Goal: Task Accomplishment & Management: Use online tool/utility

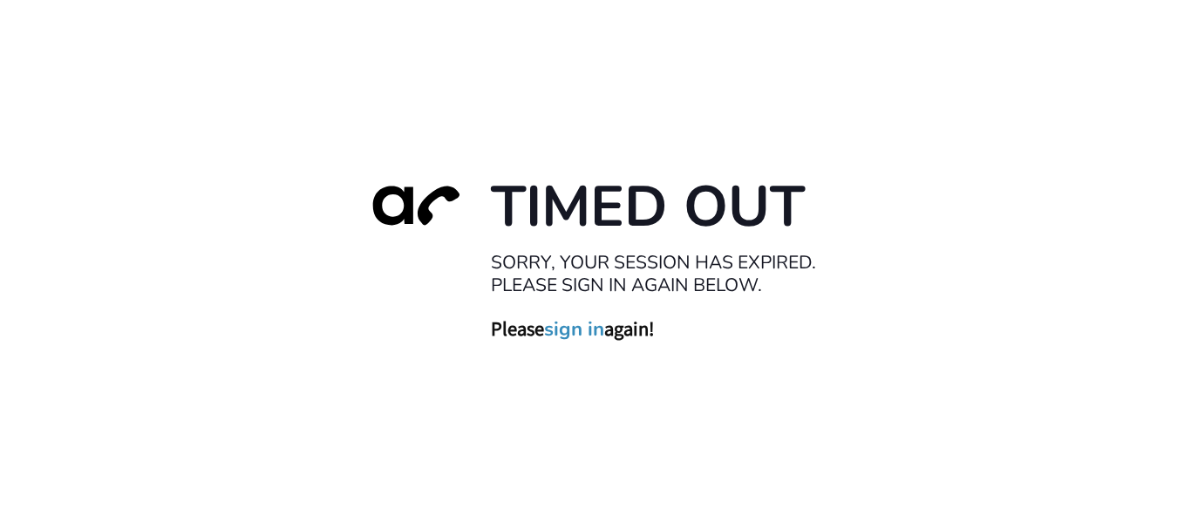
click at [570, 333] on link "sign in" at bounding box center [574, 328] width 60 height 24
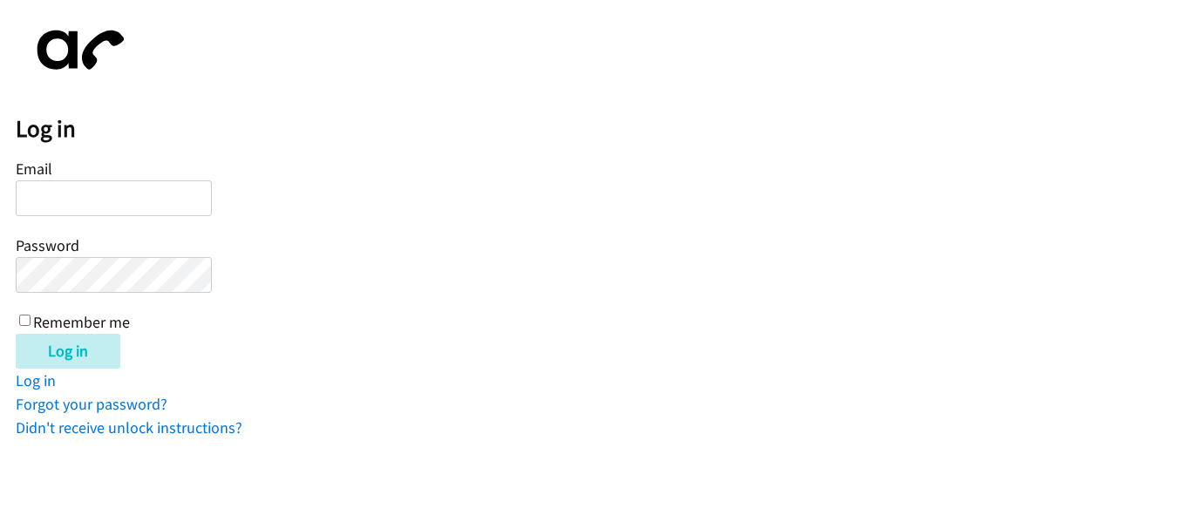
click at [99, 191] on input "Email" at bounding box center [114, 198] width 196 height 36
click at [142, 197] on input "Email" at bounding box center [114, 198] width 196 height 36
type input "[EMAIL_ADDRESS][PERSON_NAME][DOMAIN_NAME]"
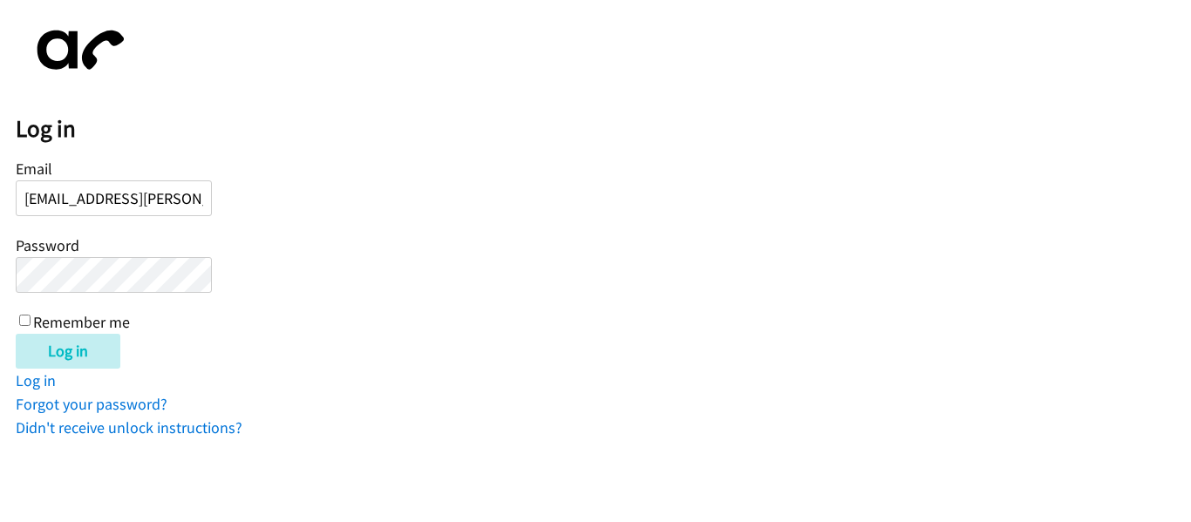
click at [16, 334] on input "Log in" at bounding box center [68, 351] width 105 height 35
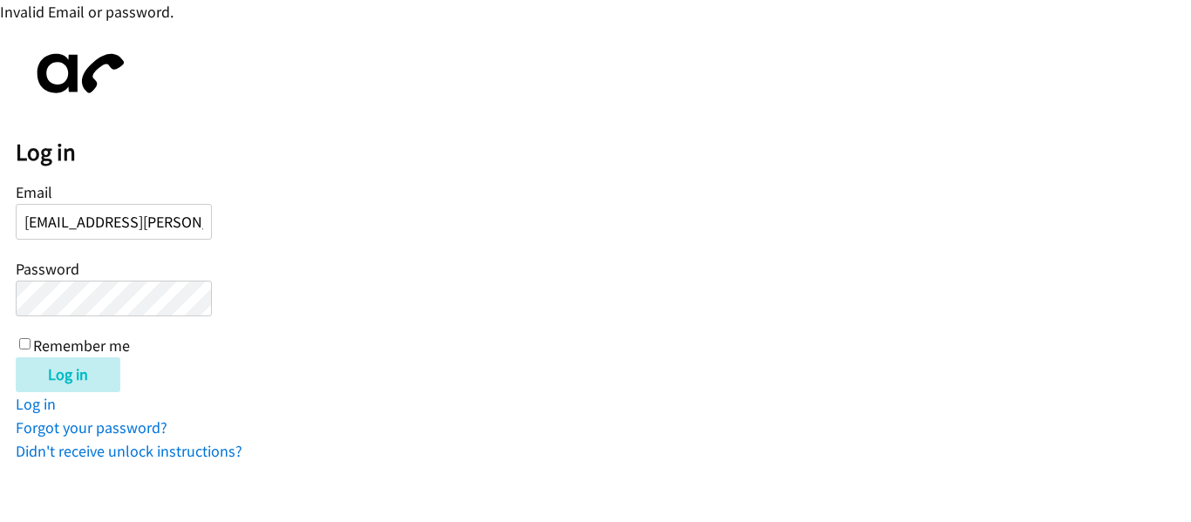
click at [161, 219] on input "charlotte.hunt@directit.com" at bounding box center [114, 222] width 196 height 36
type input "[EMAIL_ADDRESS][PERSON_NAME][DOMAIN_NAME]"
click at [16, 357] on input "Log in" at bounding box center [68, 374] width 105 height 35
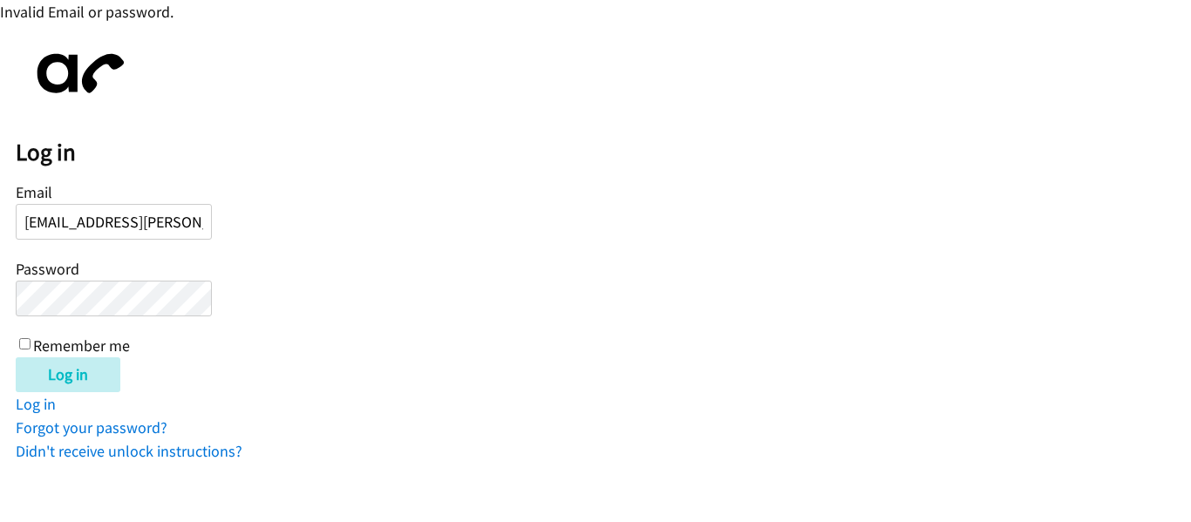
click at [16, 357] on input "Log in" at bounding box center [68, 374] width 105 height 35
click at [54, 377] on input "Log in" at bounding box center [68, 374] width 105 height 35
click at [63, 379] on input "Log in" at bounding box center [68, 374] width 105 height 35
drag, startPoint x: 171, startPoint y: 221, endPoint x: 185, endPoint y: 223, distance: 14.1
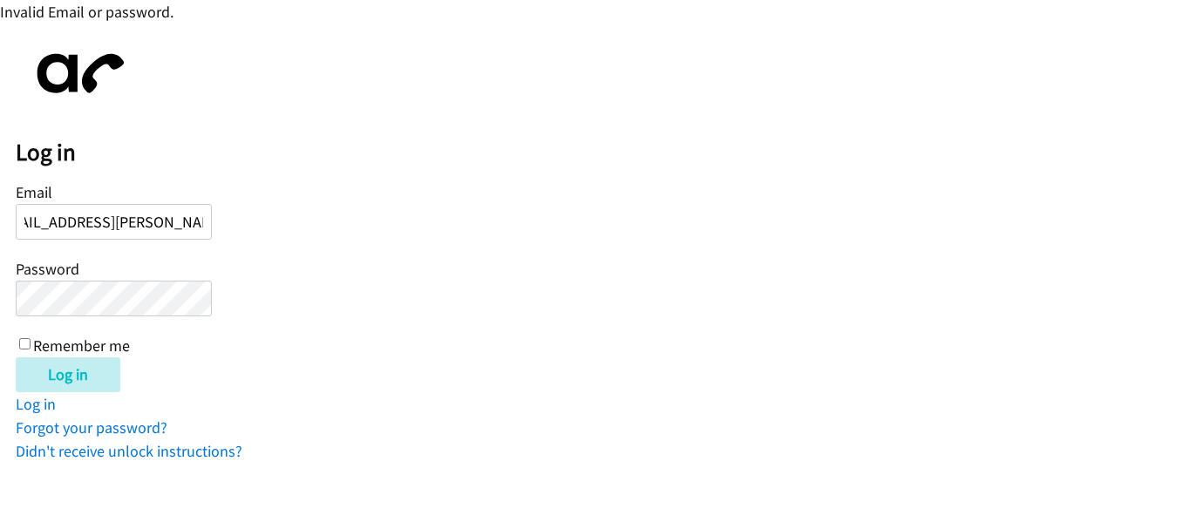
click at [245, 219] on form "Email charlotte.hunt@directit.com.au Password Remember me Log in" at bounding box center [603, 286] width 1175 height 214
click at [184, 223] on input "charlotte.hunt@directit.com.au" at bounding box center [114, 222] width 196 height 36
drag, startPoint x: 183, startPoint y: 224, endPoint x: 232, endPoint y: 219, distance: 49.1
click at [228, 223] on form "Email charlotte.hunt@directit.com.au Password Remember me Log in" at bounding box center [603, 286] width 1175 height 214
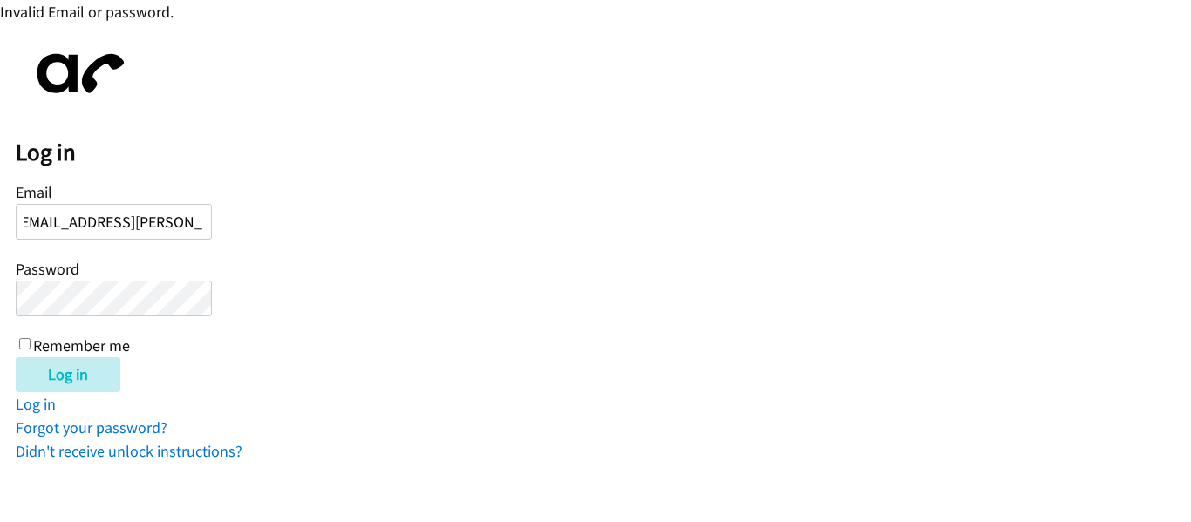
type input "charlotte.hunt@directit.com"
click at [91, 380] on input "Log in" at bounding box center [68, 374] width 105 height 35
click at [44, 425] on link "Forgot your password?" at bounding box center [92, 428] width 152 height 20
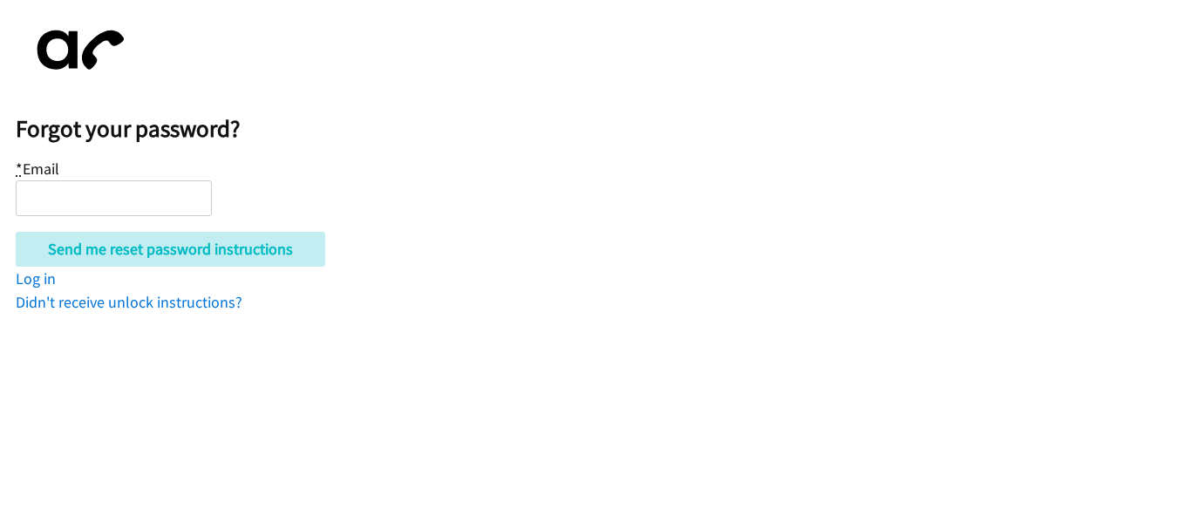
click at [105, 200] on input "* Email" at bounding box center [114, 198] width 196 height 36
click at [101, 195] on input "* Email" at bounding box center [114, 198] width 196 height 36
type input "charlotte.hunt@directit.com"
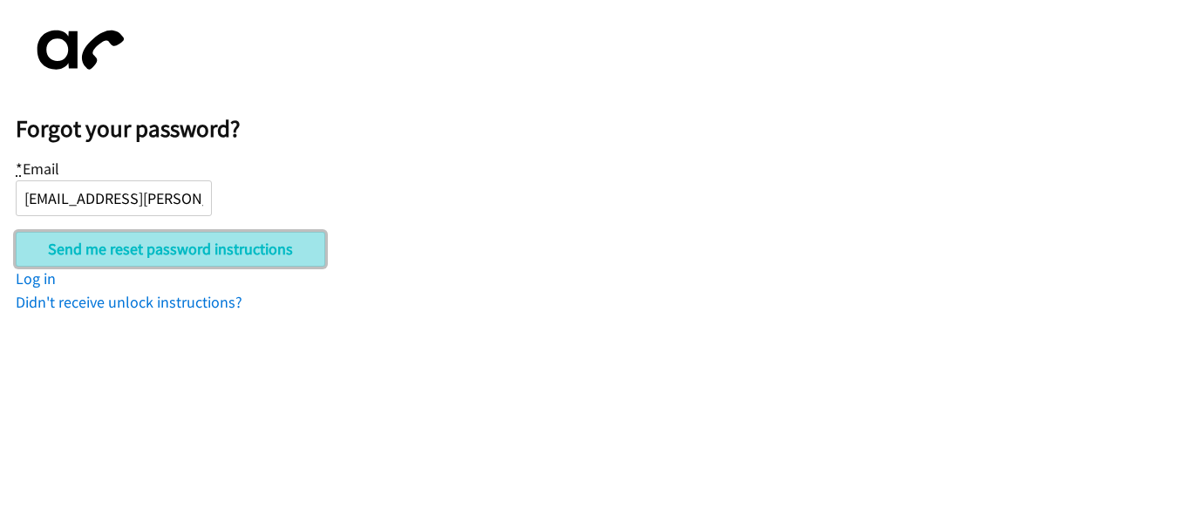
click at [194, 247] on input "Send me reset password instructions" at bounding box center [170, 249] width 309 height 35
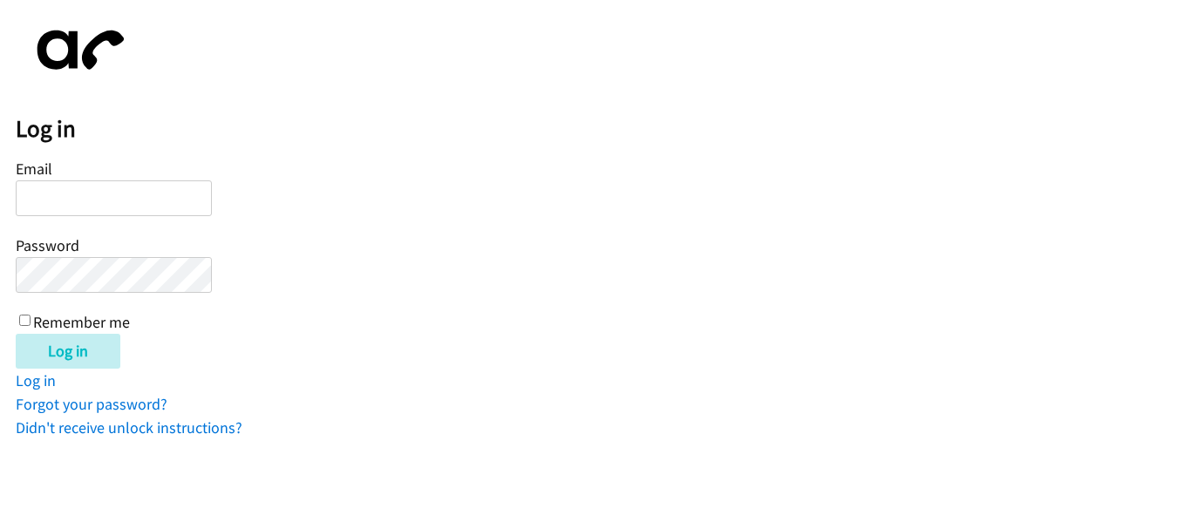
click at [141, 190] on input "Email" at bounding box center [114, 198] width 196 height 36
click at [112, 191] on input "Email" at bounding box center [114, 198] width 196 height 36
type input "[EMAIL_ADDRESS][PERSON_NAME][DOMAIN_NAME]"
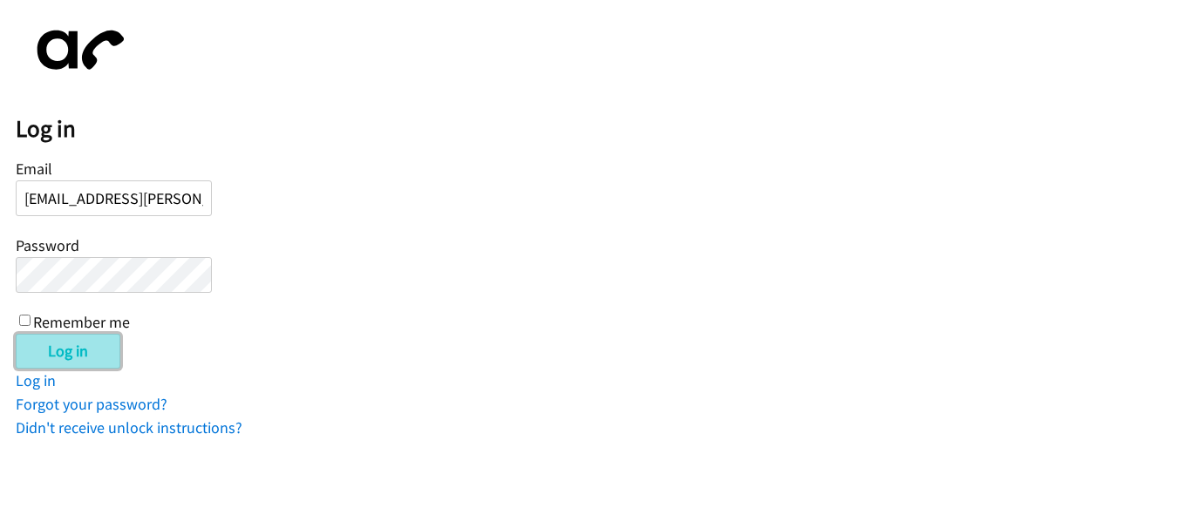
click at [69, 349] on input "Log in" at bounding box center [68, 351] width 105 height 35
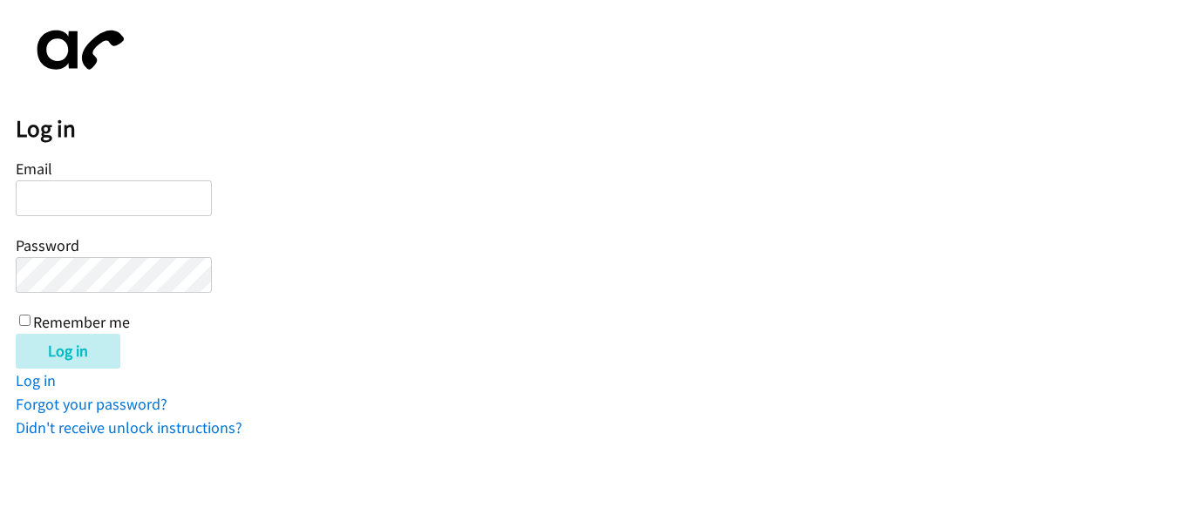
click at [92, 196] on input "Email" at bounding box center [114, 198] width 196 height 36
click at [97, 197] on input "Email" at bounding box center [114, 198] width 196 height 36
type input "[EMAIL_ADDRESS][PERSON_NAME][DOMAIN_NAME]"
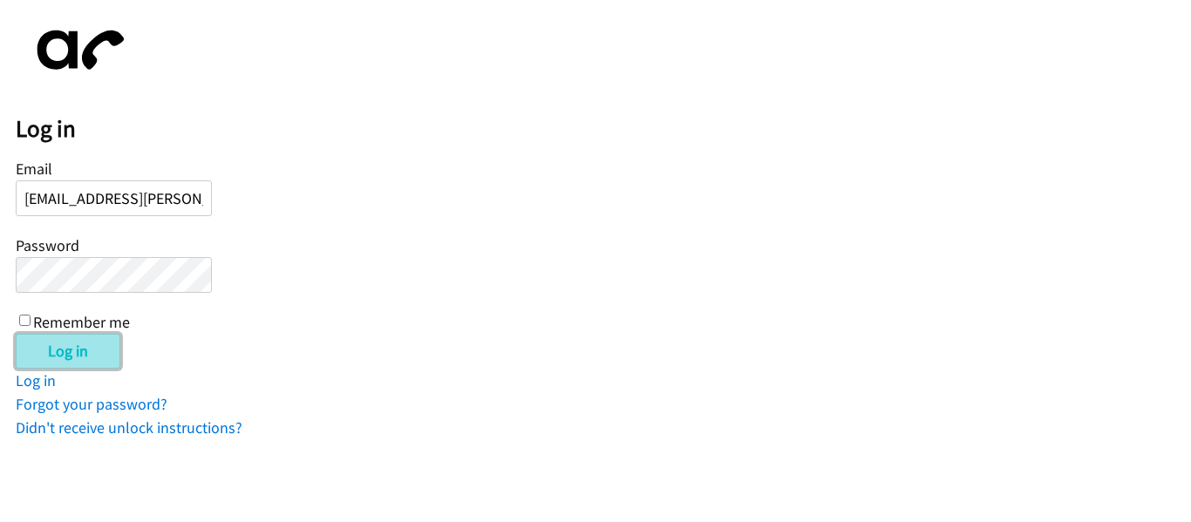
click at [78, 357] on input "Log in" at bounding box center [68, 351] width 105 height 35
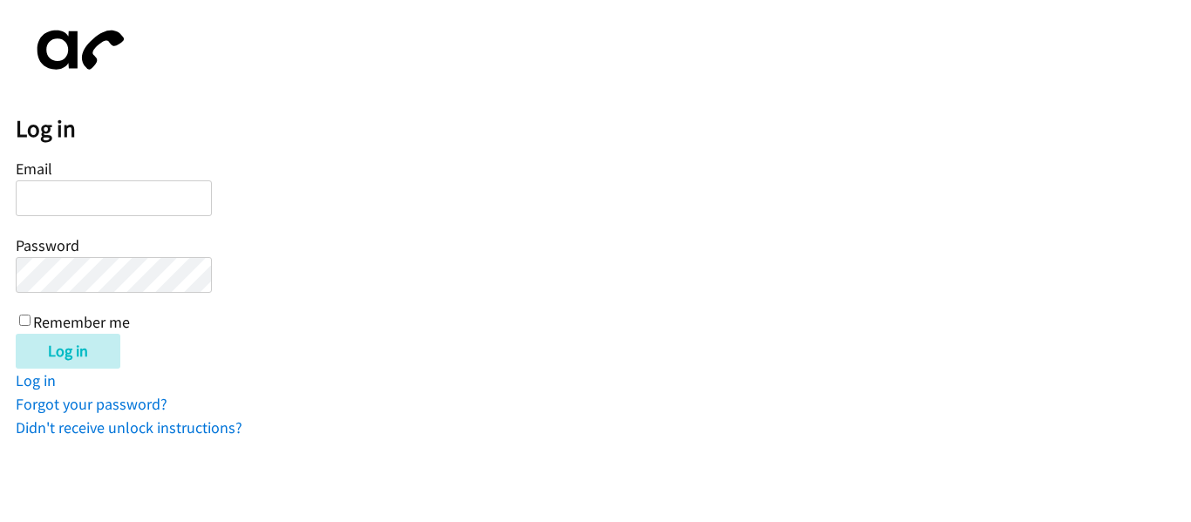
click at [74, 194] on input "Email" at bounding box center [114, 198] width 196 height 36
click at [83, 195] on input "Email" at bounding box center [114, 198] width 196 height 36
click at [473, 381] on div "Log in Email Password Remember me Log in Log in Forgot your password? Didn't re…" at bounding box center [603, 228] width 1175 height 424
click at [40, 197] on input "Email" at bounding box center [114, 198] width 196 height 36
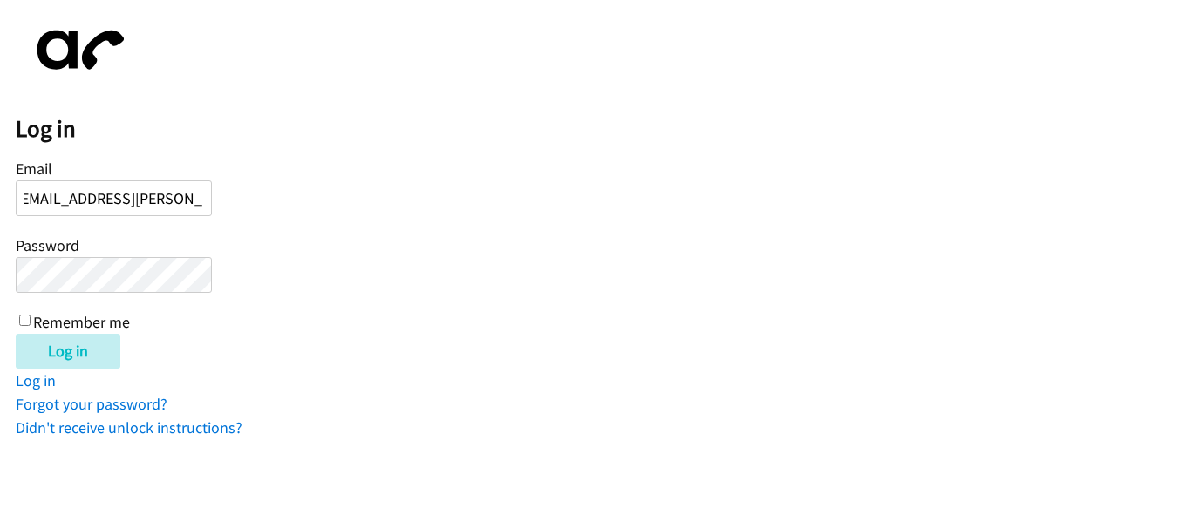
type input "[EMAIL_ADDRESS][PERSON_NAME][DOMAIN_NAME]"
click at [65, 352] on input "Log in" at bounding box center [68, 351] width 105 height 35
click at [97, 199] on input "Email" at bounding box center [114, 198] width 196 height 36
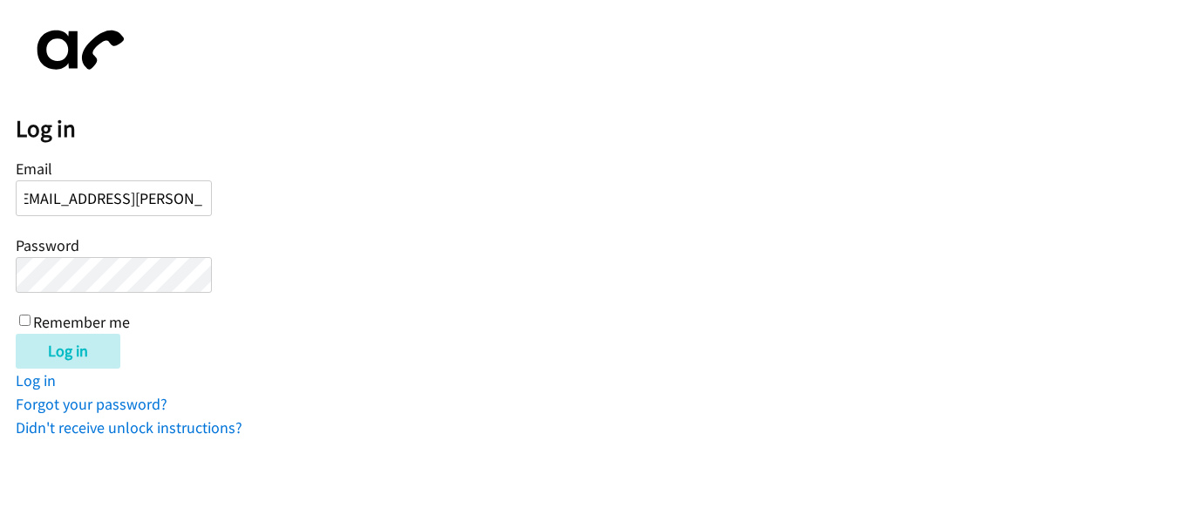
type input "charlotte.hunt@directit.com"
click at [96, 356] on input "Log in" at bounding box center [68, 351] width 105 height 35
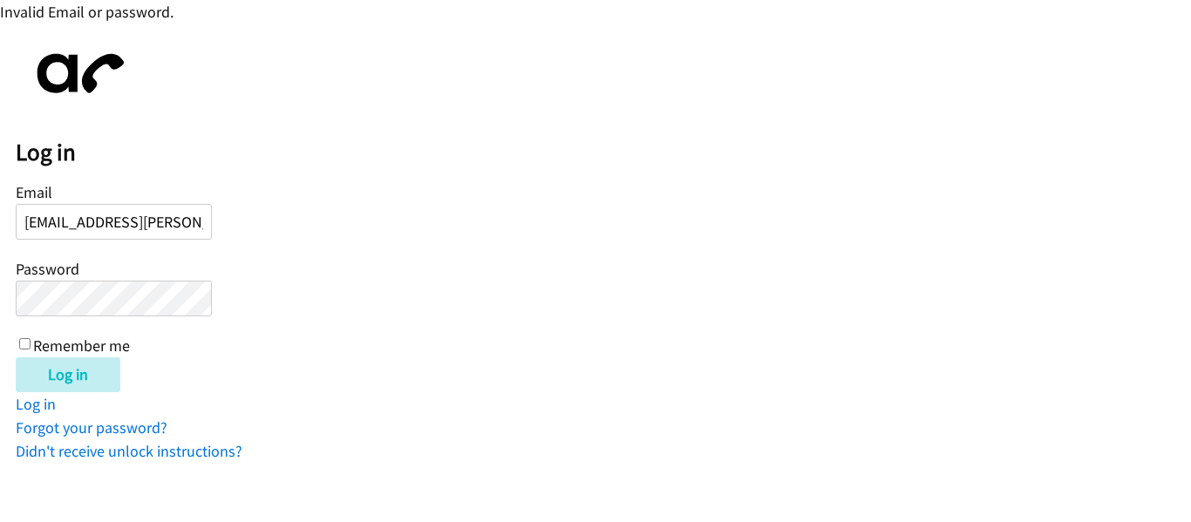
click at [160, 221] on input "[EMAIL_ADDRESS][PERSON_NAME][DOMAIN_NAME]" at bounding box center [114, 222] width 196 height 36
click at [598, 225] on form "Email charlotte.hunt@directit.com Password Remember me Log in" at bounding box center [603, 286] width 1175 height 214
click at [119, 431] on link "Forgot your password?" at bounding box center [92, 428] width 152 height 20
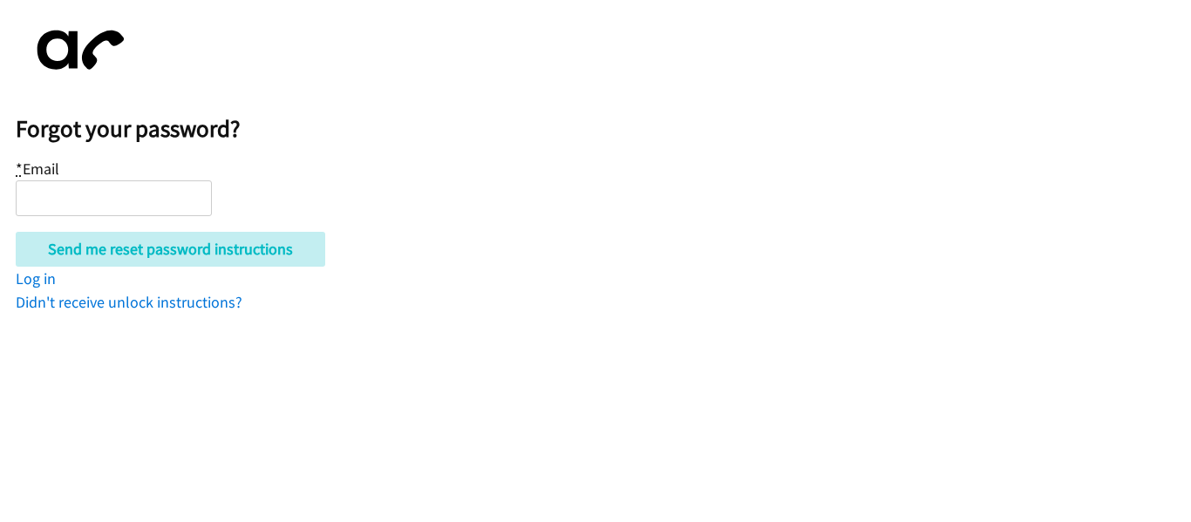
click at [70, 189] on input "* Email" at bounding box center [114, 198] width 196 height 36
click at [112, 187] on input "* Email" at bounding box center [114, 198] width 196 height 36
type input "charlotte.hunt@directit.com"
click at [521, 239] on div "Send me reset password instructions" at bounding box center [603, 249] width 1175 height 35
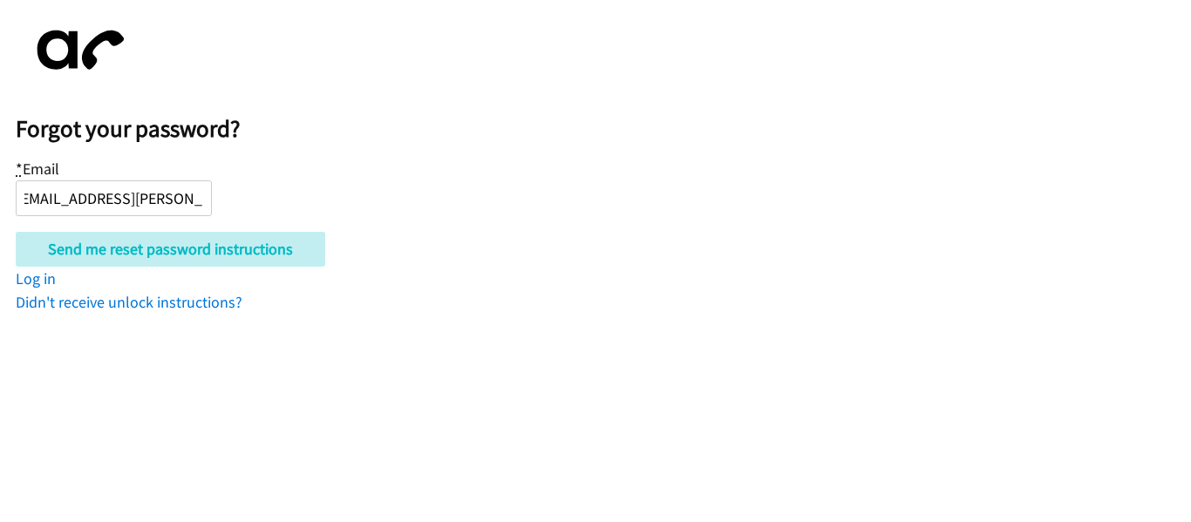
scroll to position [0, 0]
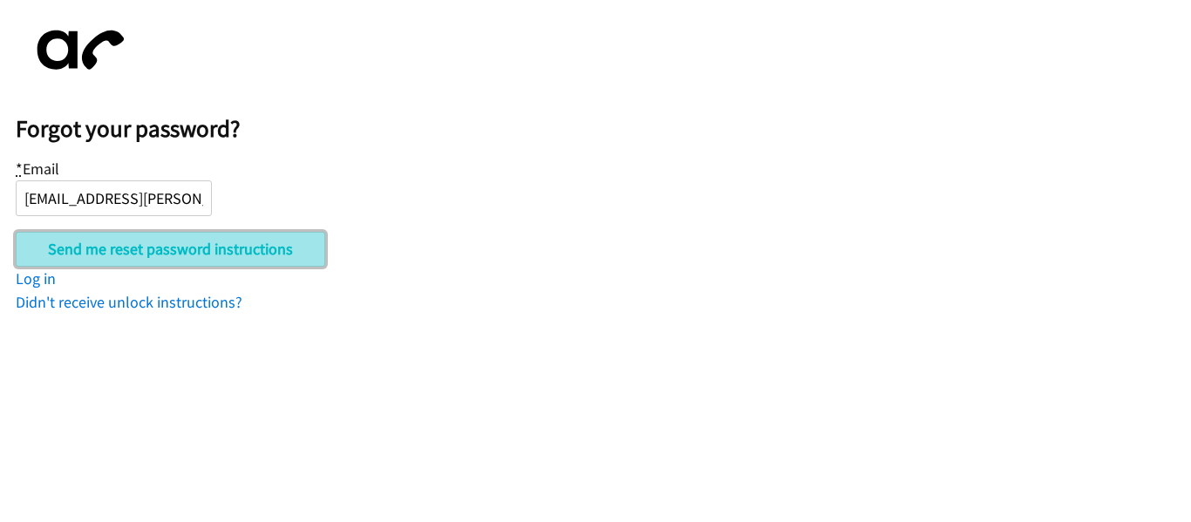
click at [135, 248] on input "Send me reset password instructions" at bounding box center [170, 249] width 309 height 35
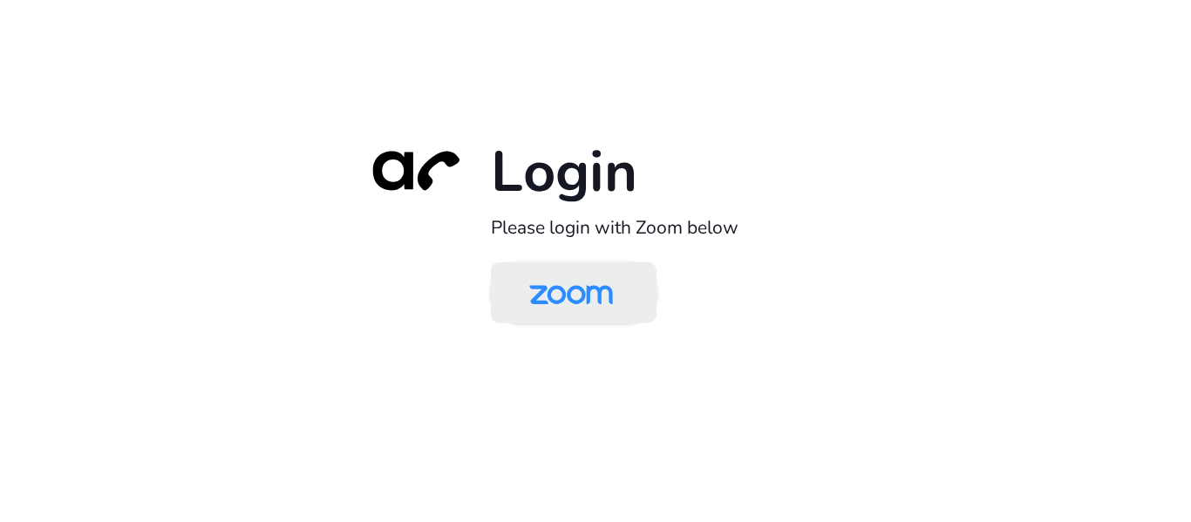
click at [597, 309] on img at bounding box center [571, 294] width 120 height 57
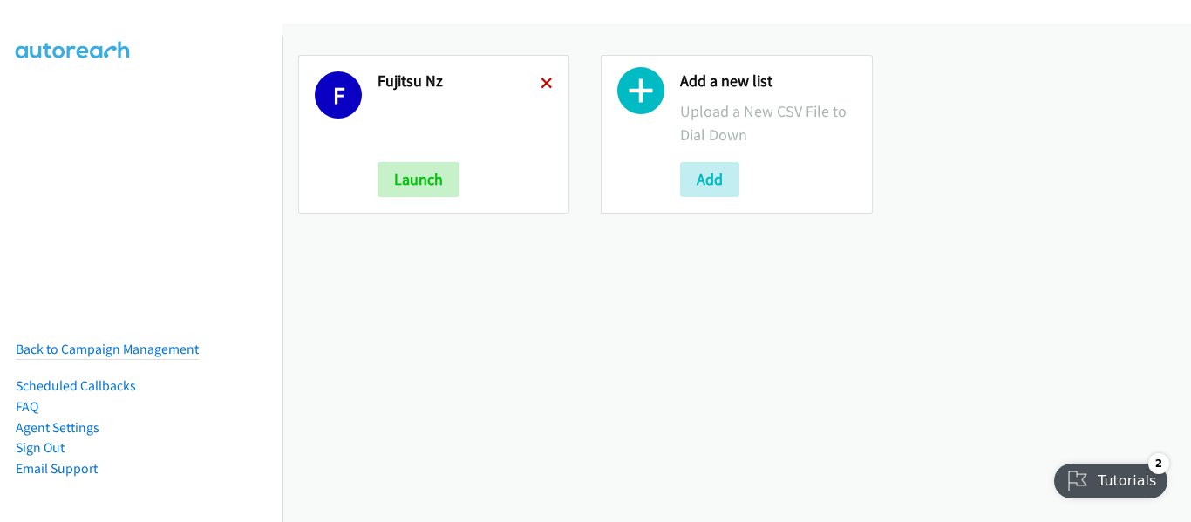
click at [540, 85] on icon at bounding box center [546, 84] width 12 height 12
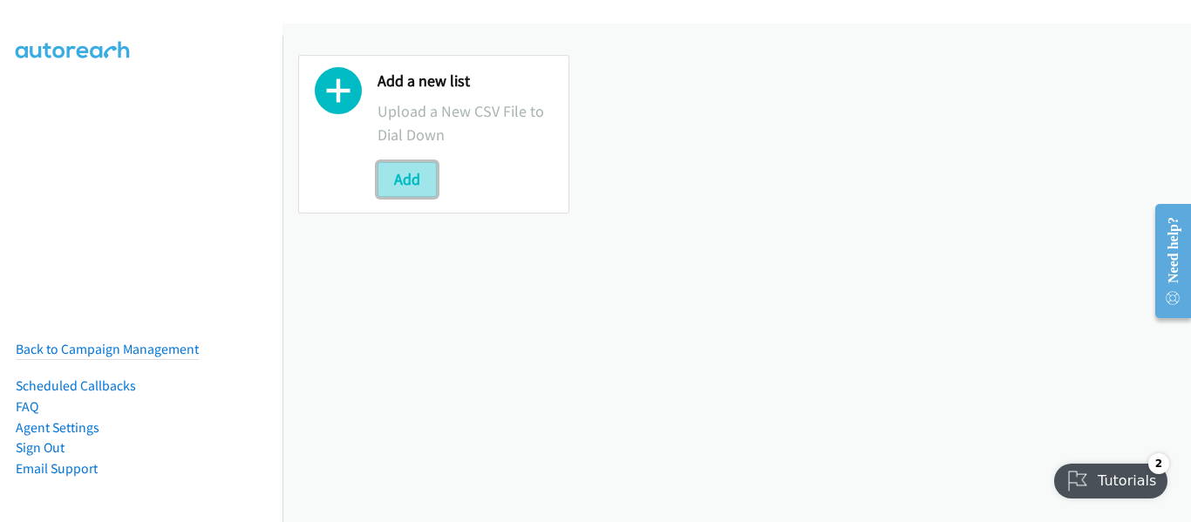
click at [409, 184] on button "Add" at bounding box center [406, 179] width 59 height 35
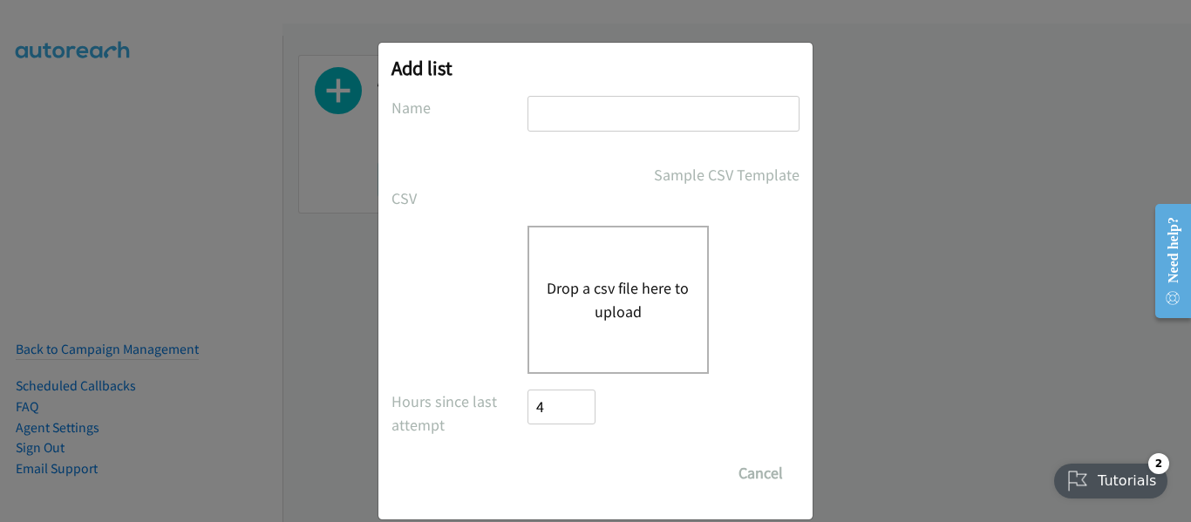
click at [553, 116] on input "text" at bounding box center [663, 114] width 272 height 36
click at [764, 341] on div "Drop a csv file here to upload" at bounding box center [663, 300] width 272 height 148
click at [567, 301] on button "Drop a csv file here to upload" at bounding box center [618, 299] width 143 height 47
click at [918, 223] on div "Add list No phone fields were returned for that Report or List View Please uplo…" at bounding box center [595, 269] width 1191 height 506
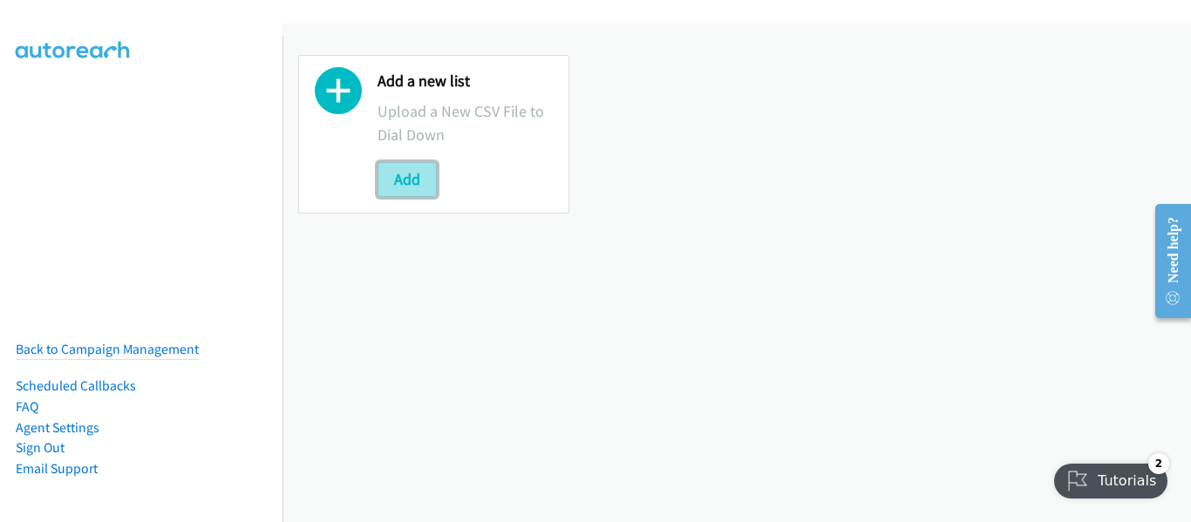
click at [414, 176] on button "Add" at bounding box center [406, 179] width 59 height 35
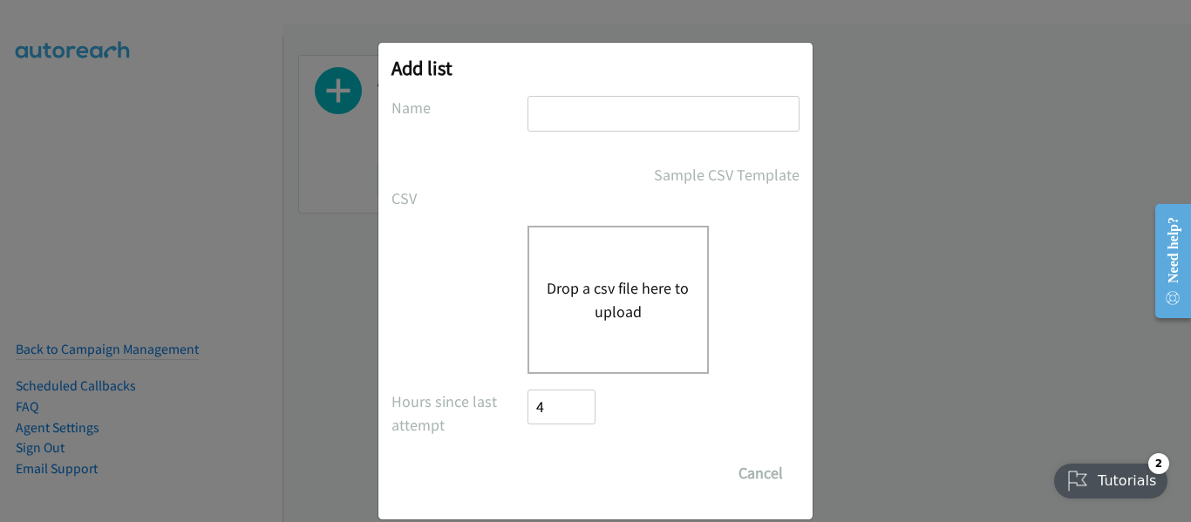
click at [605, 296] on button "Drop a csv file here to upload" at bounding box center [618, 299] width 143 height 47
click at [1087, 200] on div "Add list No phone fields were returned for that Report or List View Please uplo…" at bounding box center [595, 269] width 1191 height 506
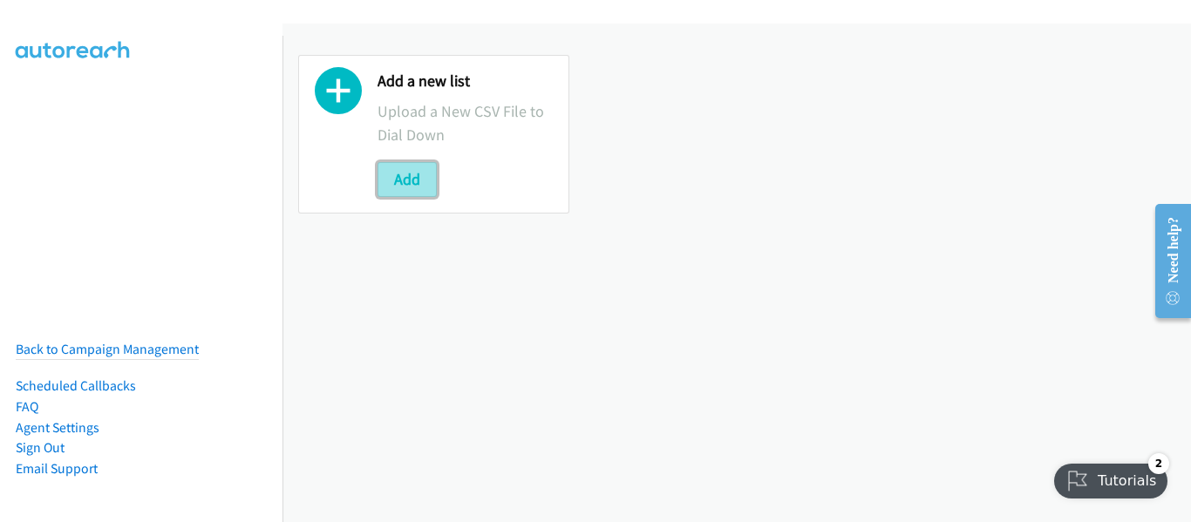
click at [418, 181] on button "Add" at bounding box center [406, 179] width 59 height 35
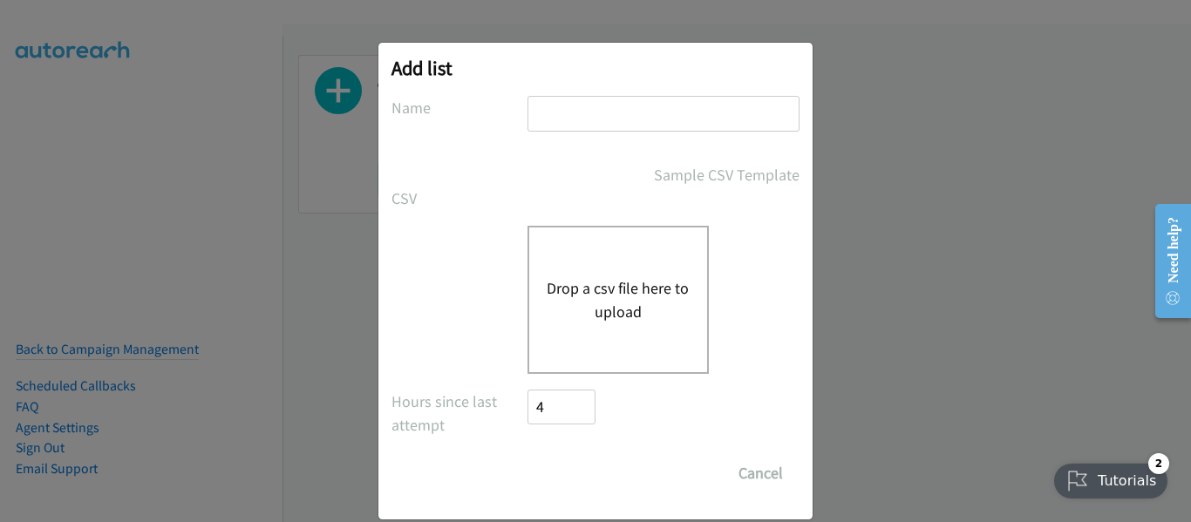
click at [634, 114] on input "text" at bounding box center [663, 114] width 272 height 36
click at [614, 314] on button "Drop a csv file here to upload" at bounding box center [618, 299] width 143 height 47
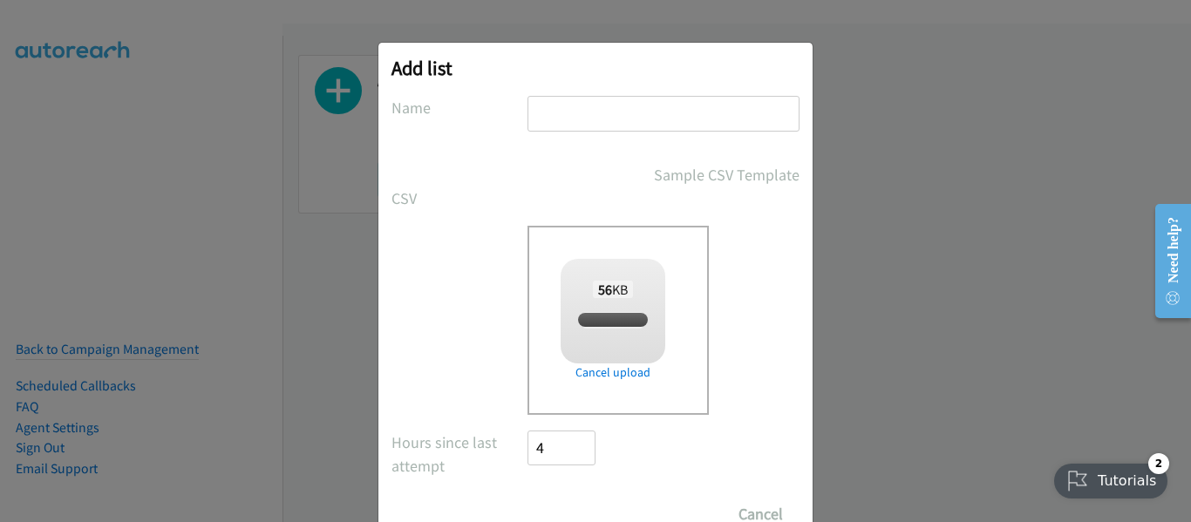
checkbox input "true"
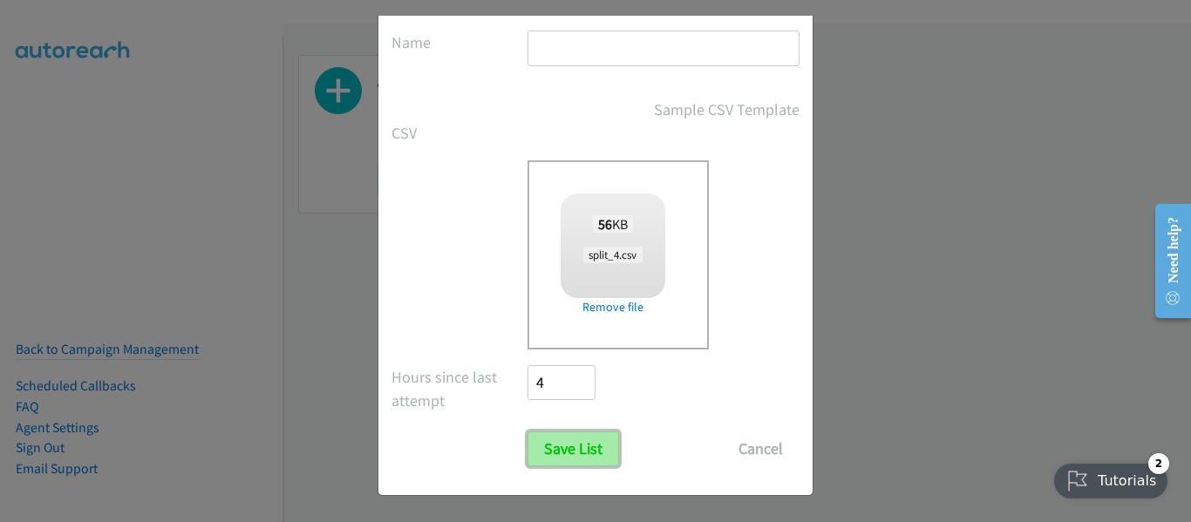
drag, startPoint x: 582, startPoint y: 453, endPoint x: 614, endPoint y: 445, distance: 32.3
click at [582, 452] on input "Save List" at bounding box center [573, 448] width 92 height 35
click at [615, 45] on input "text" at bounding box center [663, 49] width 272 height 36
type input "Medicom - Dell"
drag, startPoint x: 546, startPoint y: 452, endPoint x: 572, endPoint y: 436, distance: 31.0
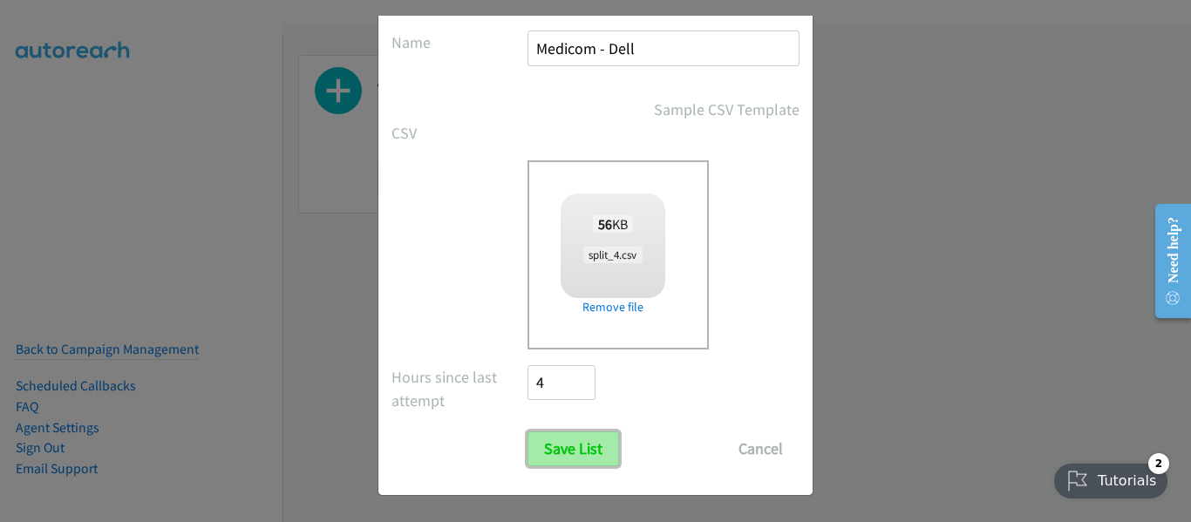
click at [546, 452] on input "Save List" at bounding box center [573, 448] width 92 height 35
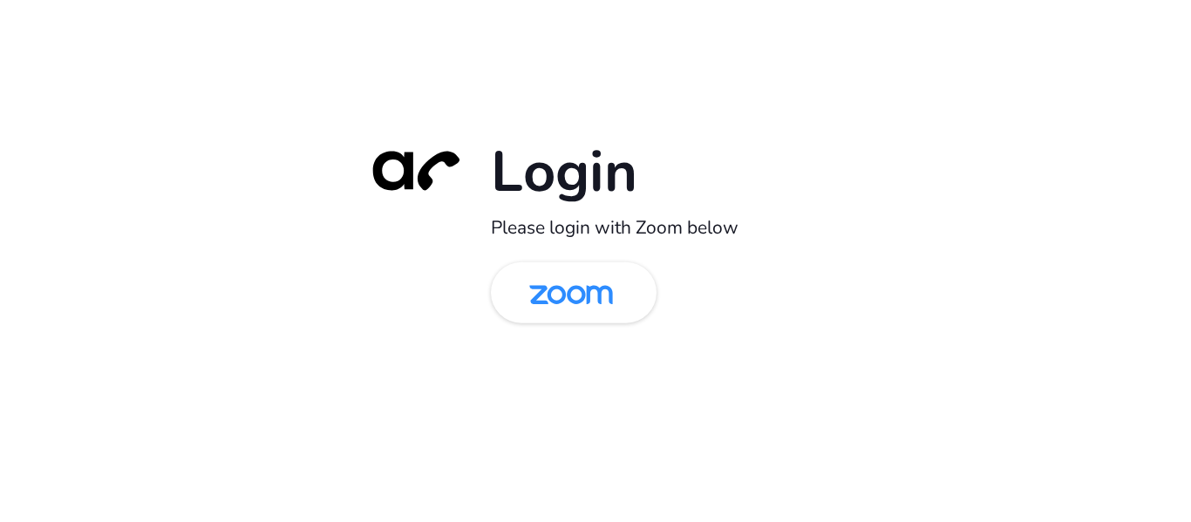
drag, startPoint x: 587, startPoint y: 306, endPoint x: 286, endPoint y: 166, distance: 331.5
click at [587, 306] on img at bounding box center [571, 294] width 120 height 57
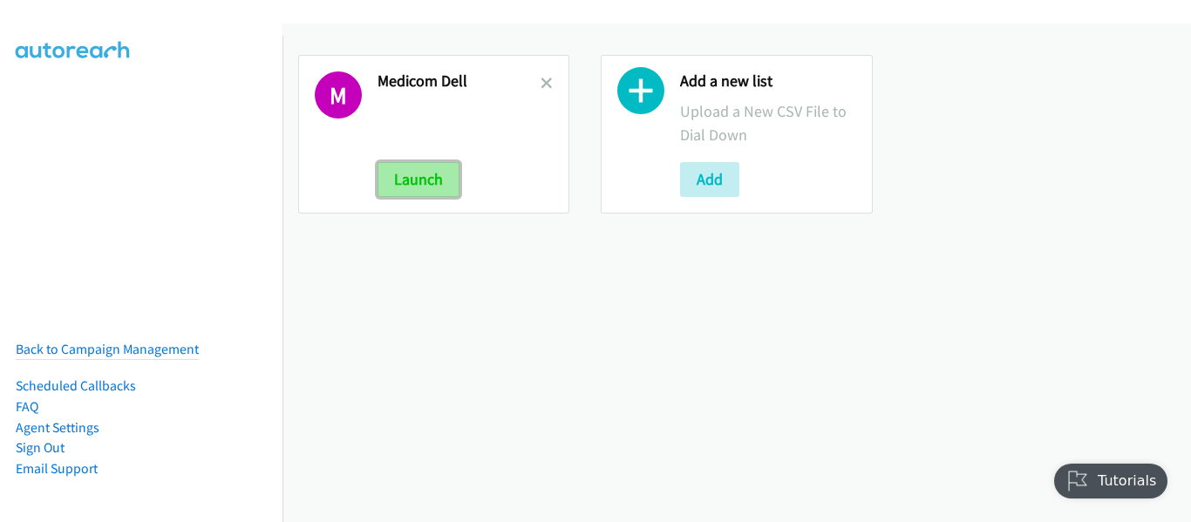
click at [417, 175] on button "Launch" at bounding box center [418, 179] width 82 height 35
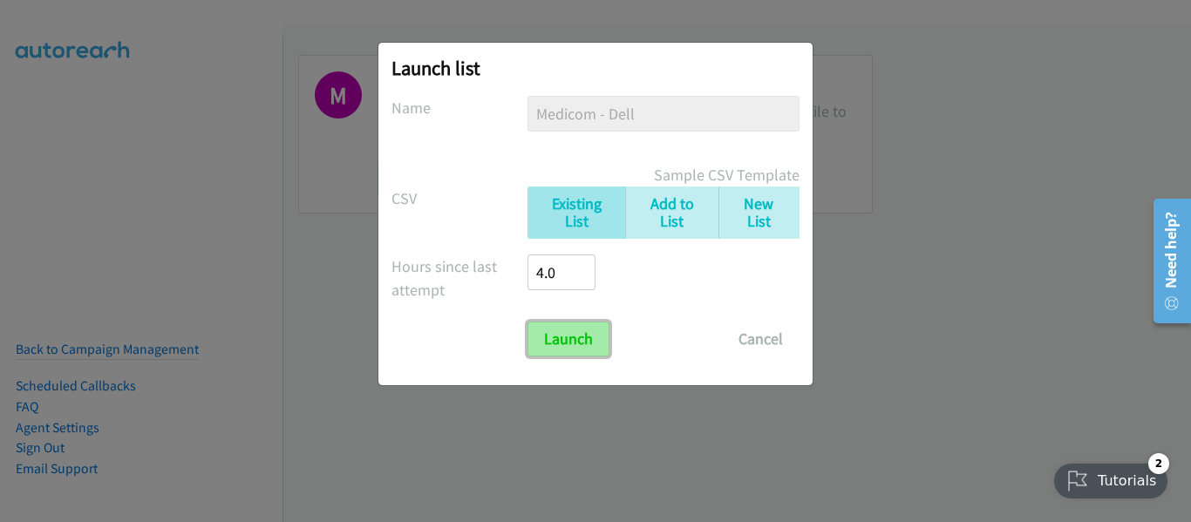
click at [571, 347] on input "Launch" at bounding box center [568, 339] width 82 height 35
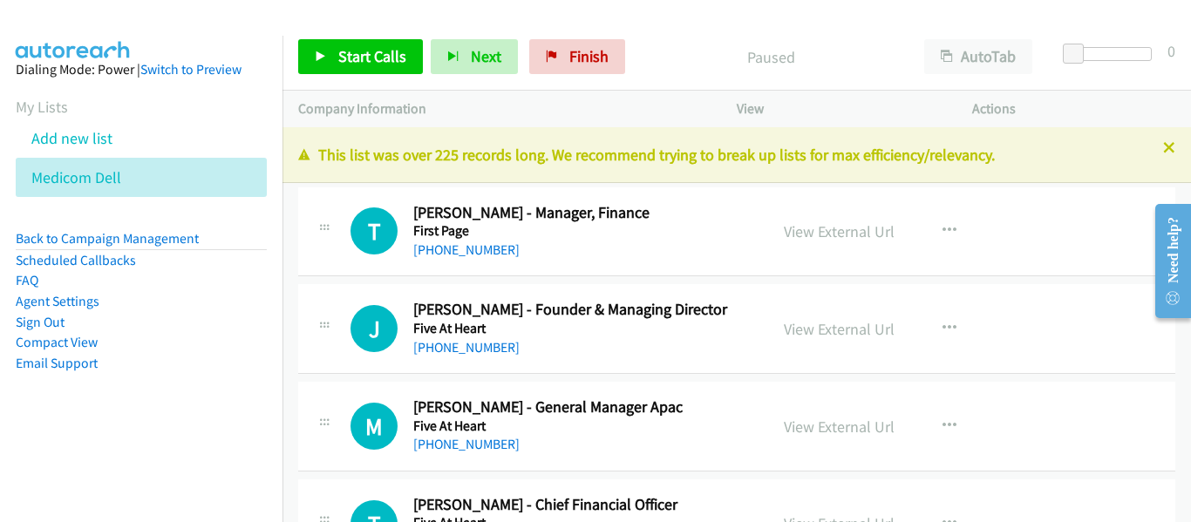
click at [1090, 108] on p "Actions" at bounding box center [1074, 108] width 204 height 21
